Goal: Task Accomplishment & Management: Manage account settings

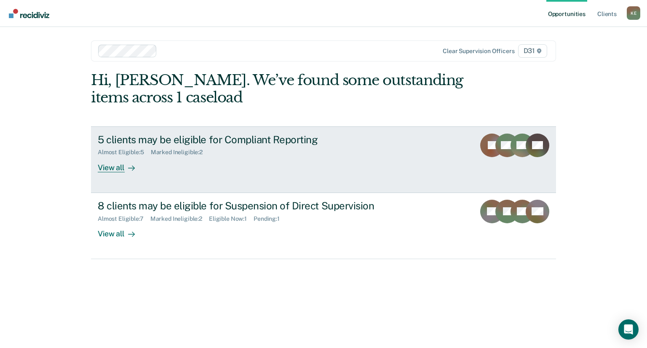
click at [125, 169] on div at bounding box center [130, 167] width 10 height 10
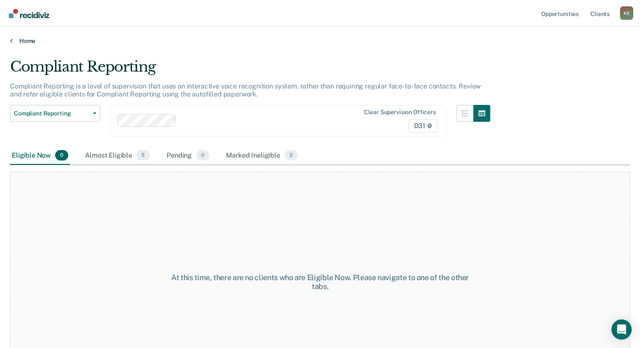
click at [22, 37] on link "Home" at bounding box center [320, 41] width 620 height 8
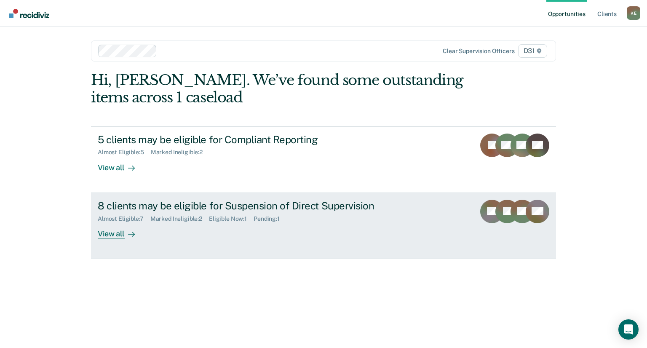
click at [106, 238] on div "View all" at bounding box center [121, 230] width 47 height 16
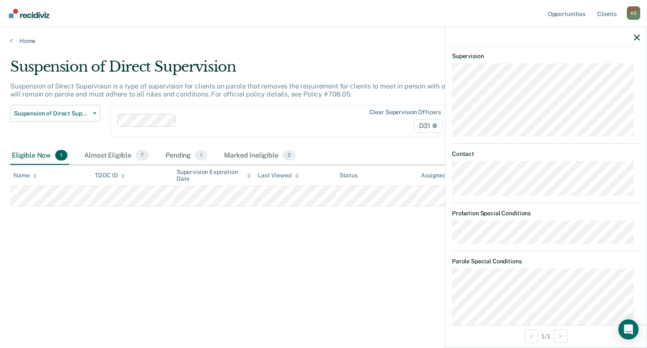
scroll to position [253, 0]
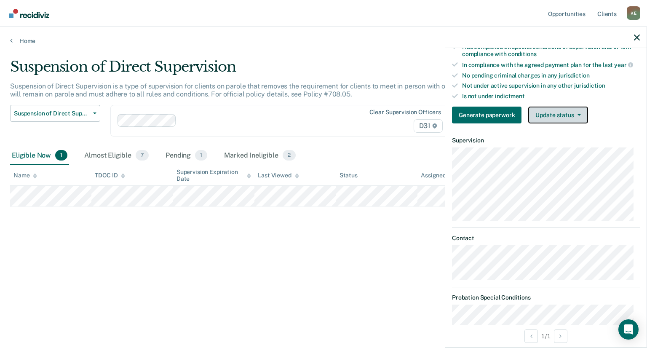
click at [570, 112] on button "Update status" at bounding box center [557, 115] width 59 height 17
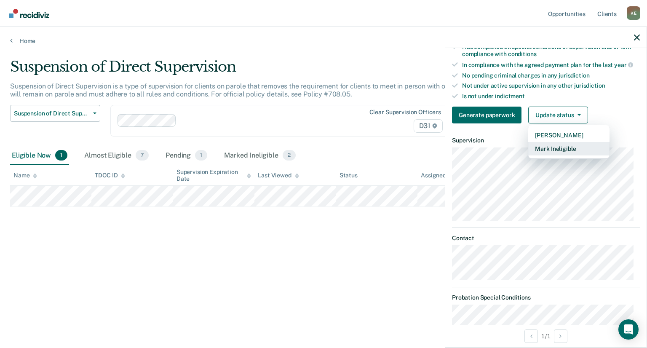
click at [563, 145] on button "Mark Ineligible" at bounding box center [568, 148] width 81 height 13
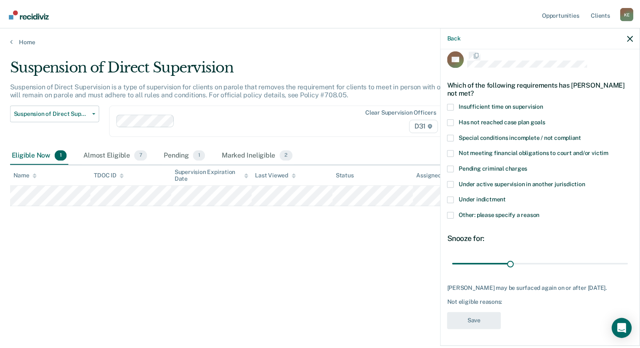
scroll to position [8, 0]
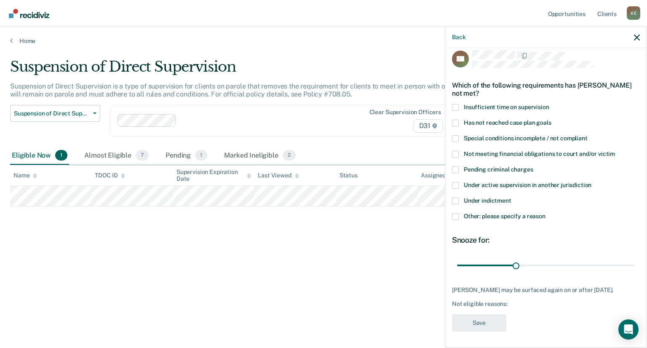
click at [453, 154] on span at bounding box center [455, 154] width 7 height 7
click at [615, 151] on input "Not meeting financial obligations to court and/or victim" at bounding box center [615, 151] width 0 height 0
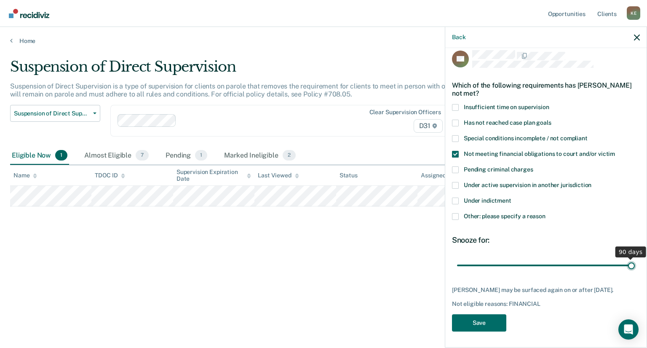
drag, startPoint x: 515, startPoint y: 266, endPoint x: 638, endPoint y: 270, distance: 123.4
type input "90"
click at [634, 270] on input "range" at bounding box center [546, 265] width 178 height 15
click at [471, 327] on button "Save" at bounding box center [479, 322] width 54 height 17
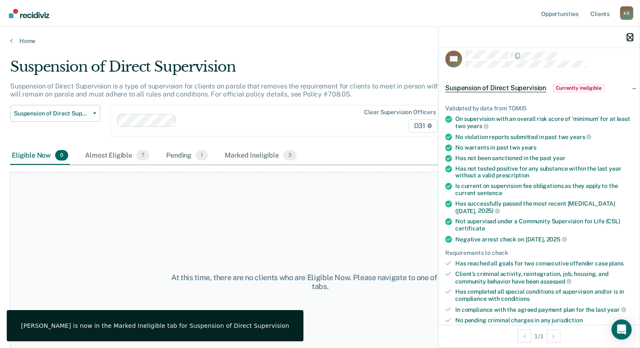
click at [631, 36] on icon "button" at bounding box center [630, 38] width 6 height 6
